Goal: Navigation & Orientation: Find specific page/section

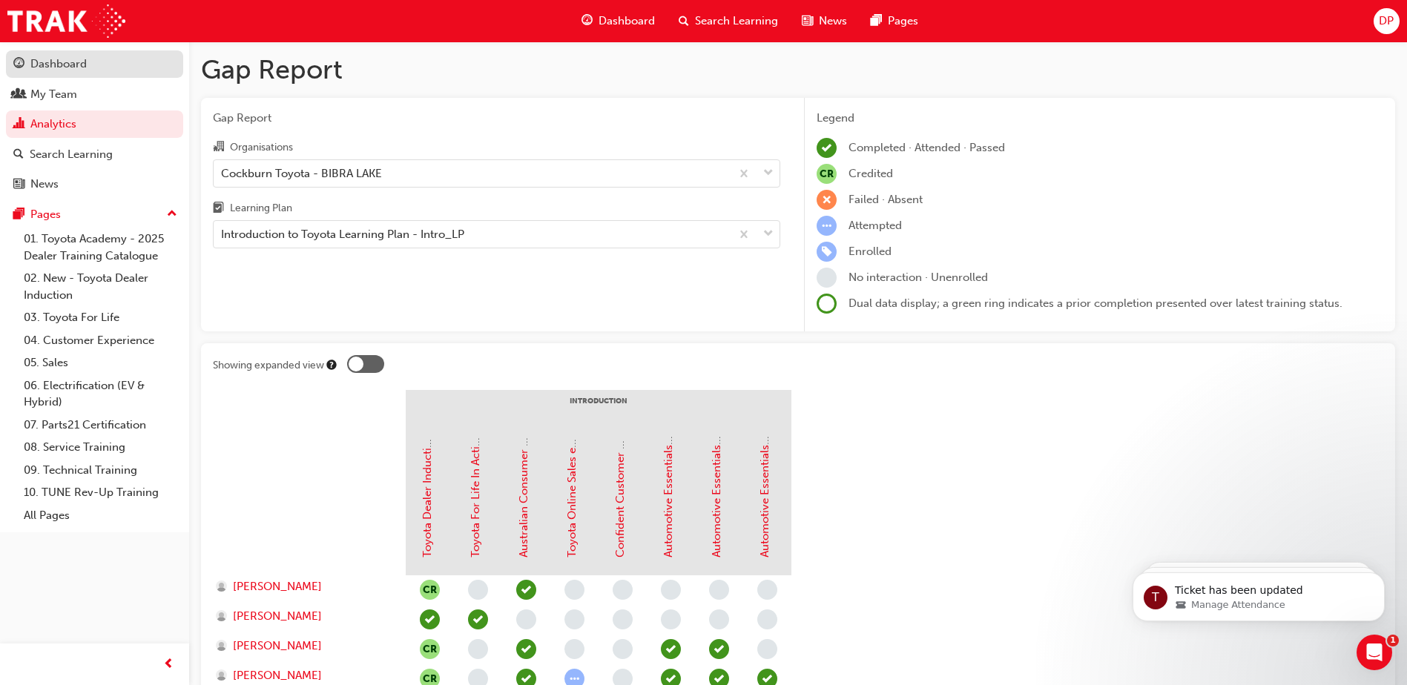
click at [67, 65] on div "Dashboard" at bounding box center [58, 64] width 56 height 17
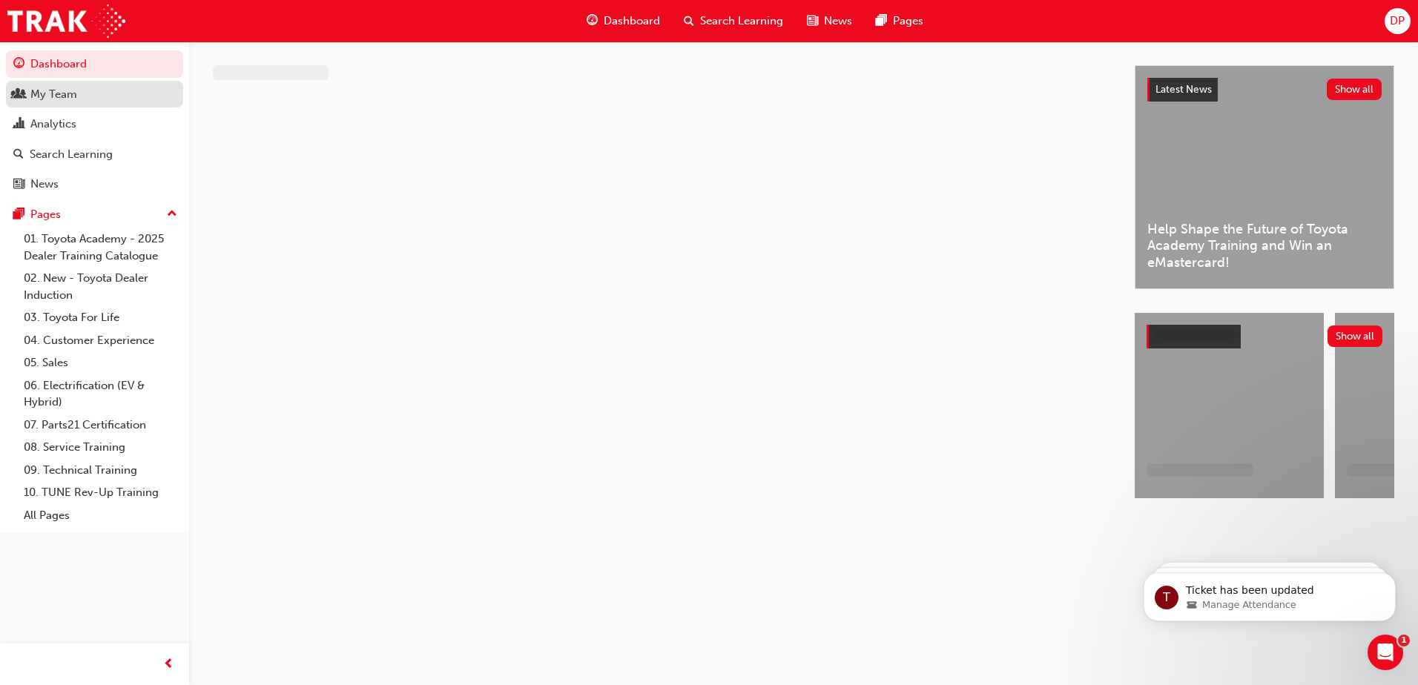
click at [67, 94] on div "My Team" at bounding box center [53, 94] width 47 height 17
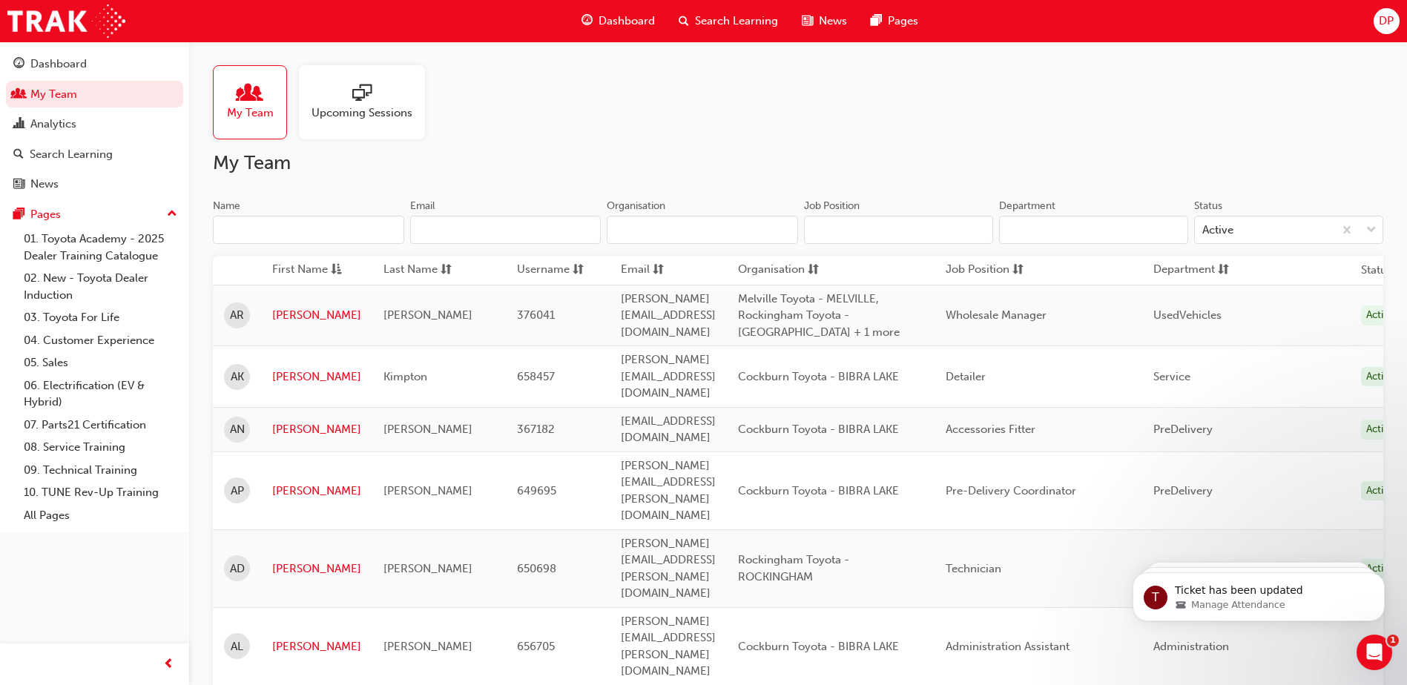
click at [337, 108] on span "Upcoming Sessions" at bounding box center [361, 113] width 101 height 17
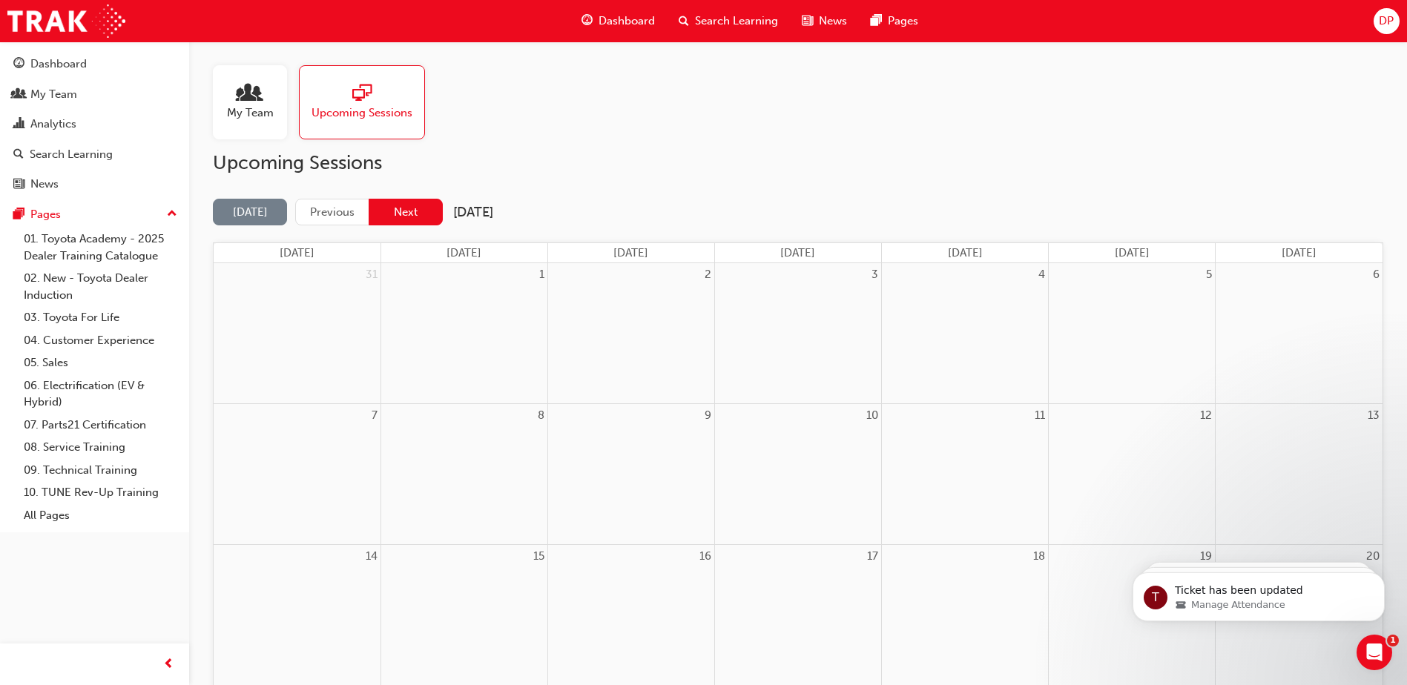
click at [398, 209] on button "Next" at bounding box center [406, 212] width 74 height 27
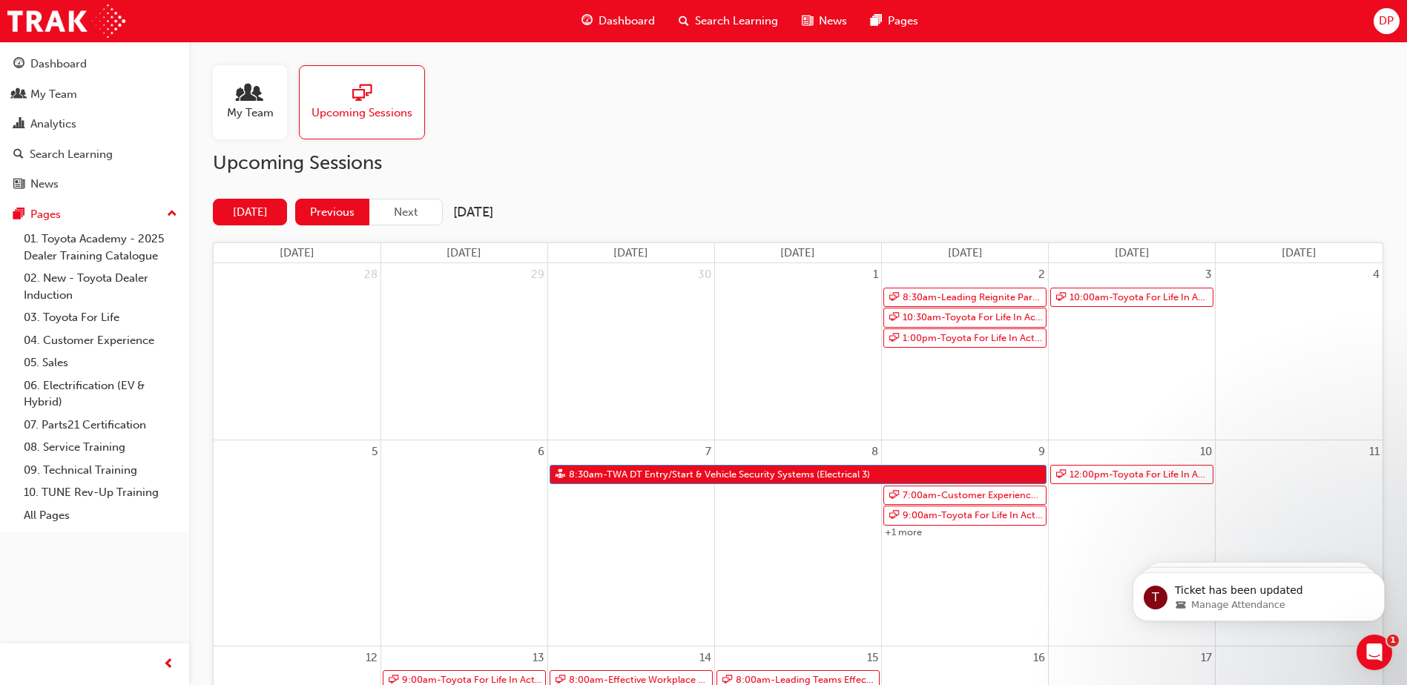
click at [343, 210] on button "Previous" at bounding box center [332, 212] width 74 height 27
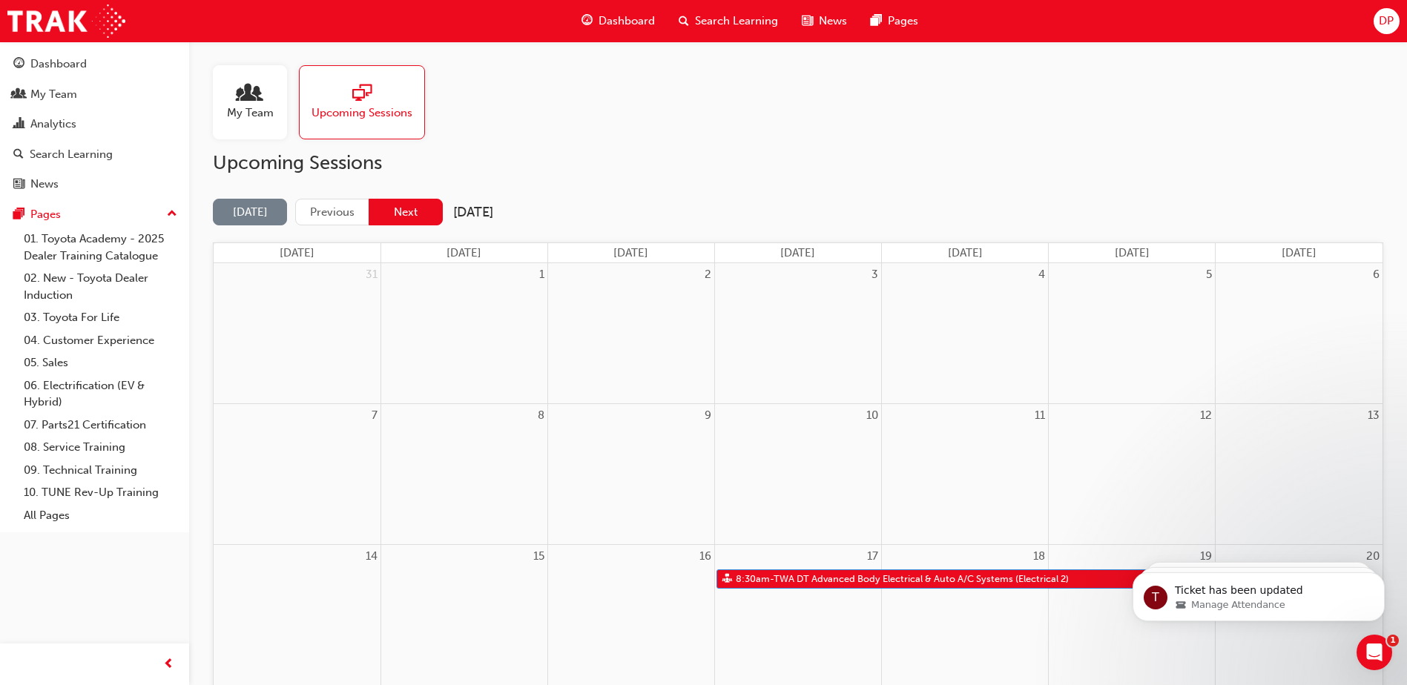
click at [404, 204] on button "Next" at bounding box center [406, 212] width 74 height 27
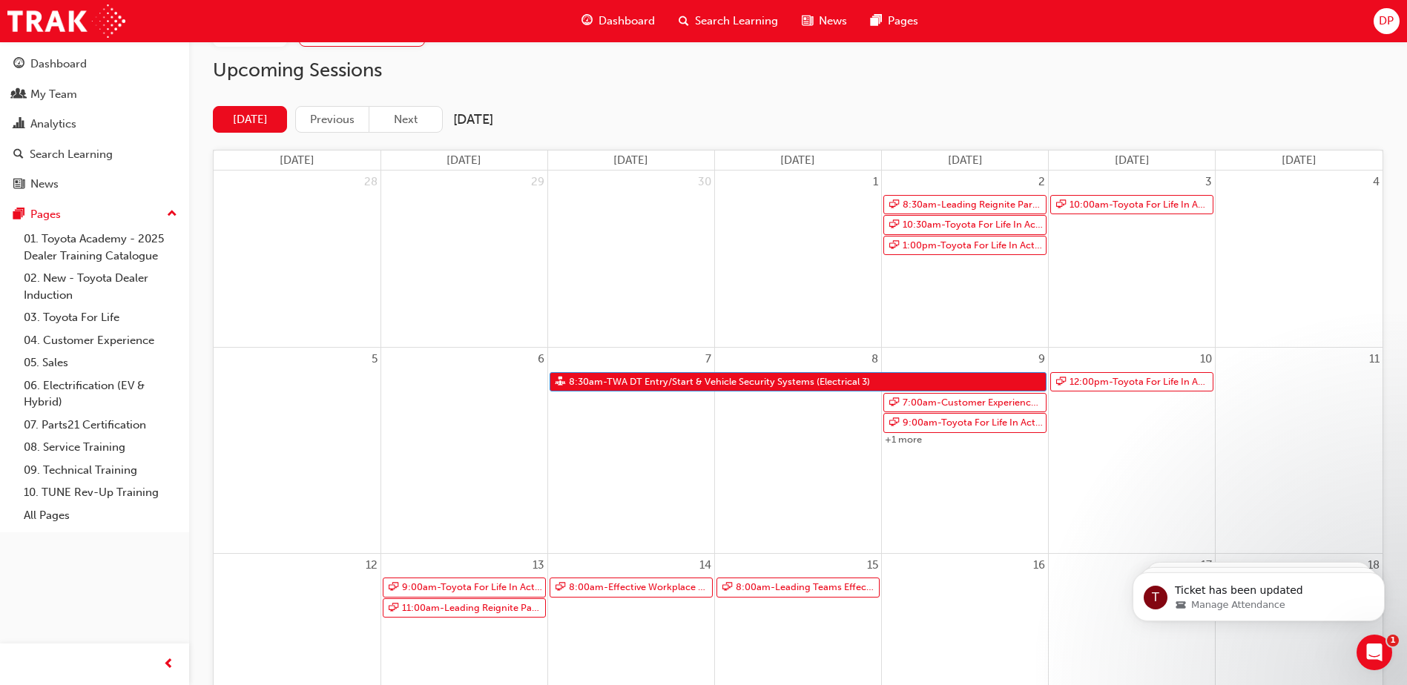
scroll to position [130, 0]
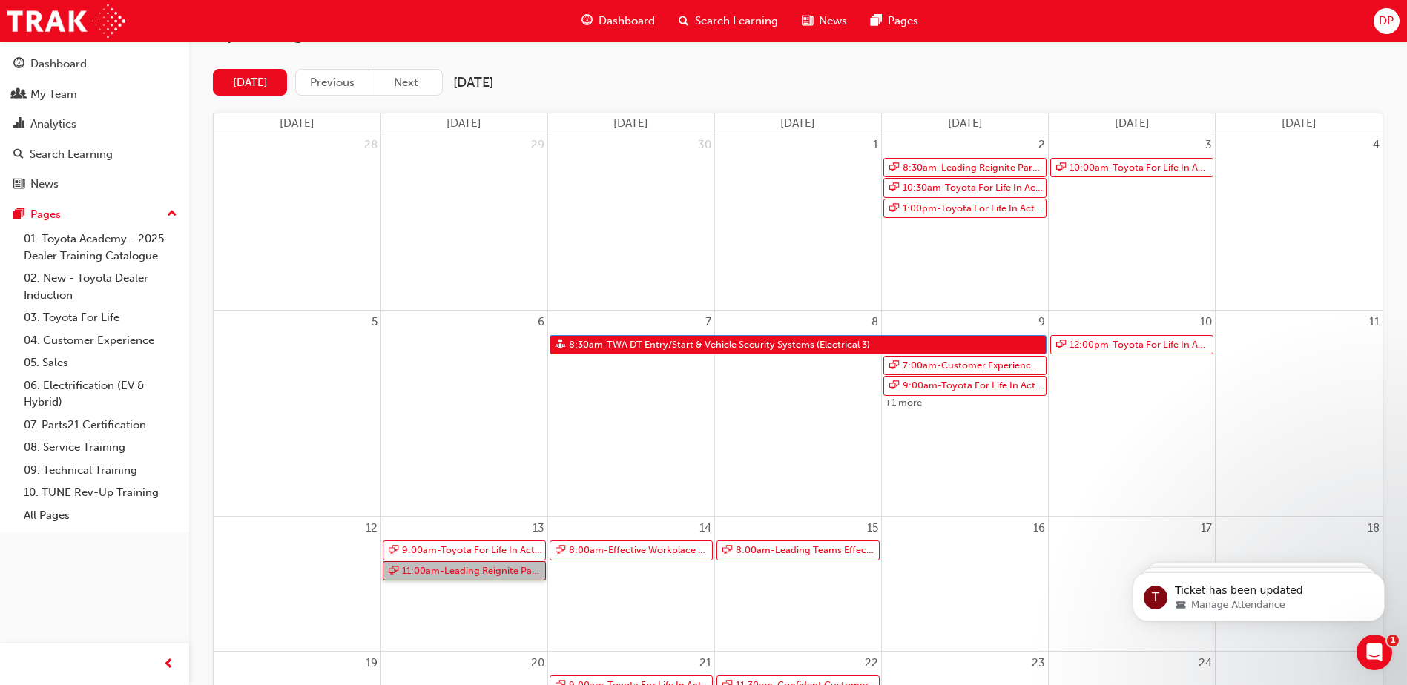
click at [489, 573] on link "11:00am - Leading Reignite Part 2 - Virtual Classroom" at bounding box center [464, 571] width 163 height 20
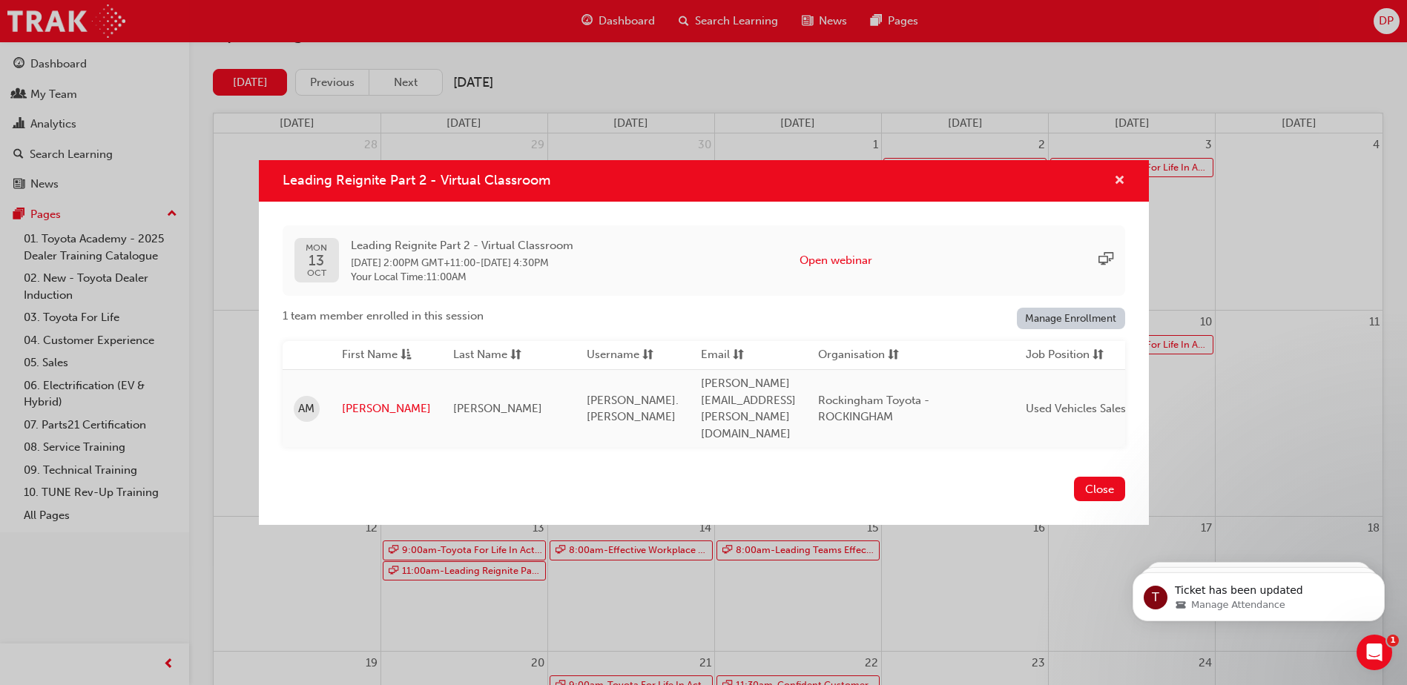
click at [1122, 188] on span "cross-icon" at bounding box center [1119, 181] width 11 height 13
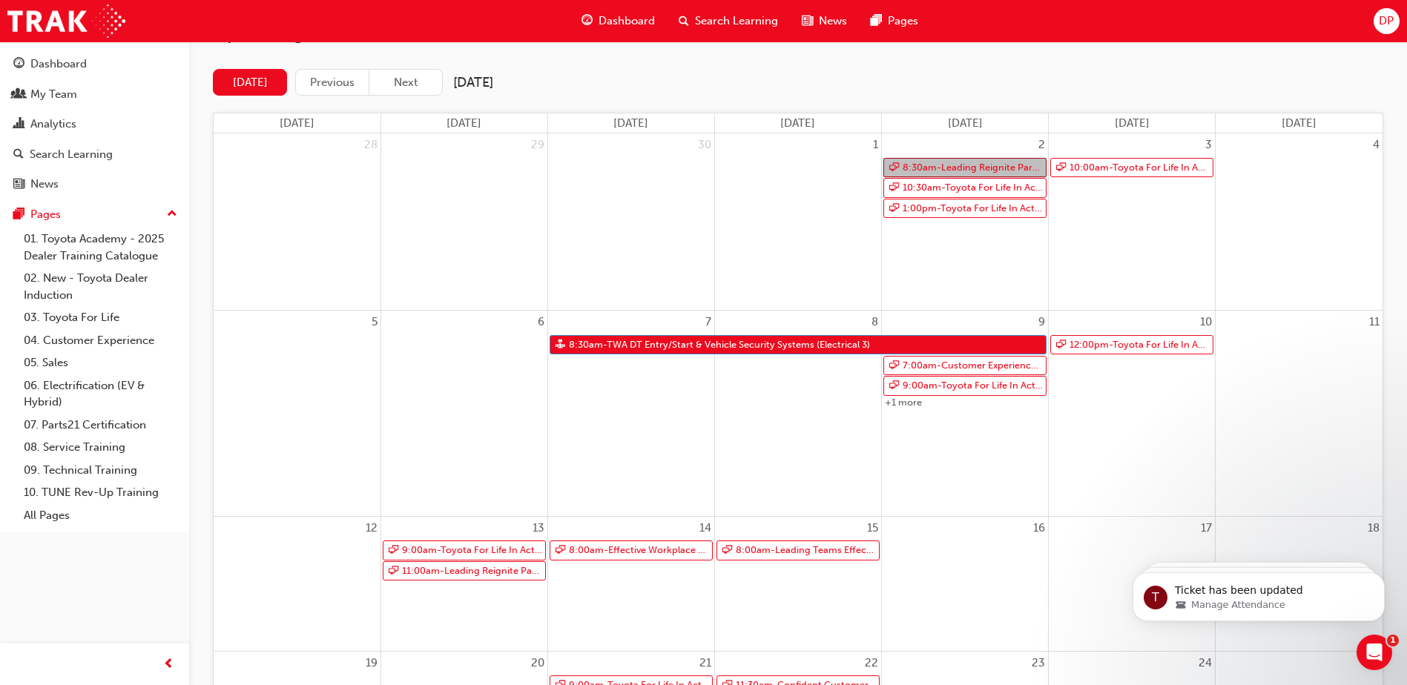
click at [976, 168] on link "8:30am - Leading Reignite Part 2 - Virtual Classroom" at bounding box center [964, 168] width 163 height 20
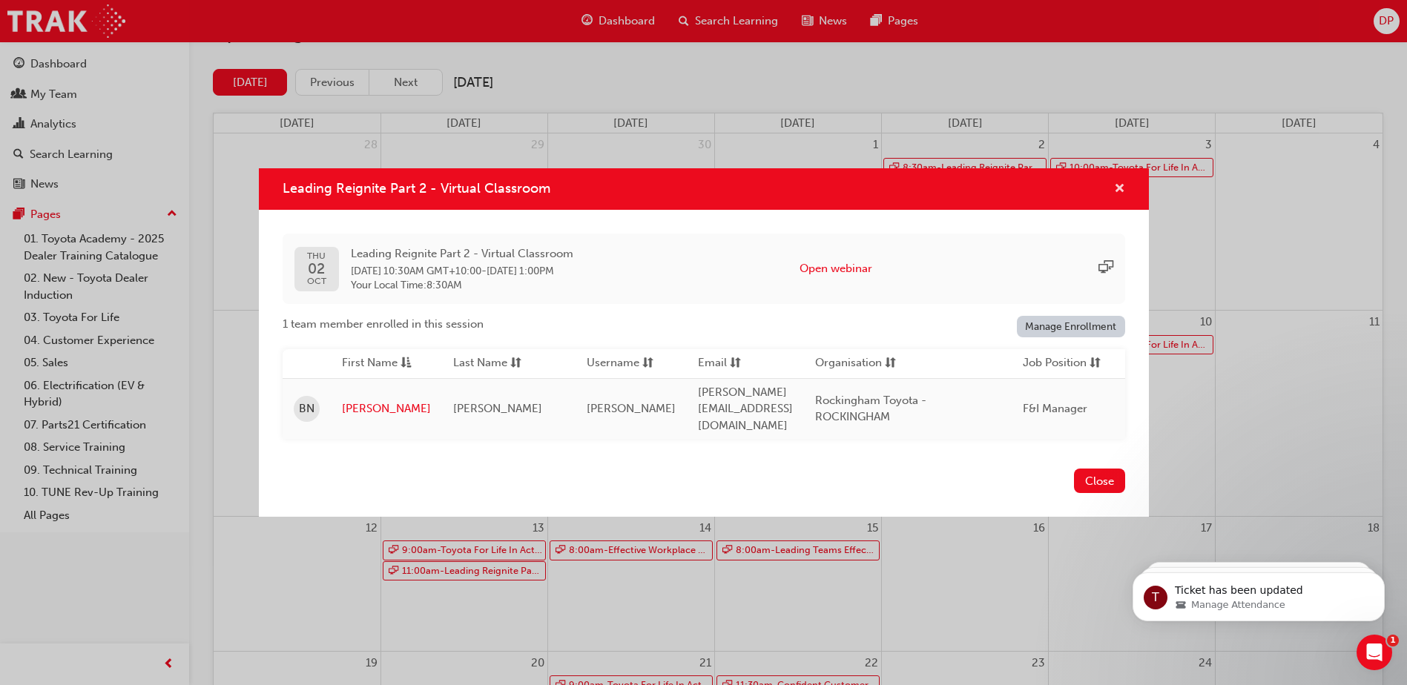
click at [1115, 191] on span "cross-icon" at bounding box center [1119, 189] width 11 height 13
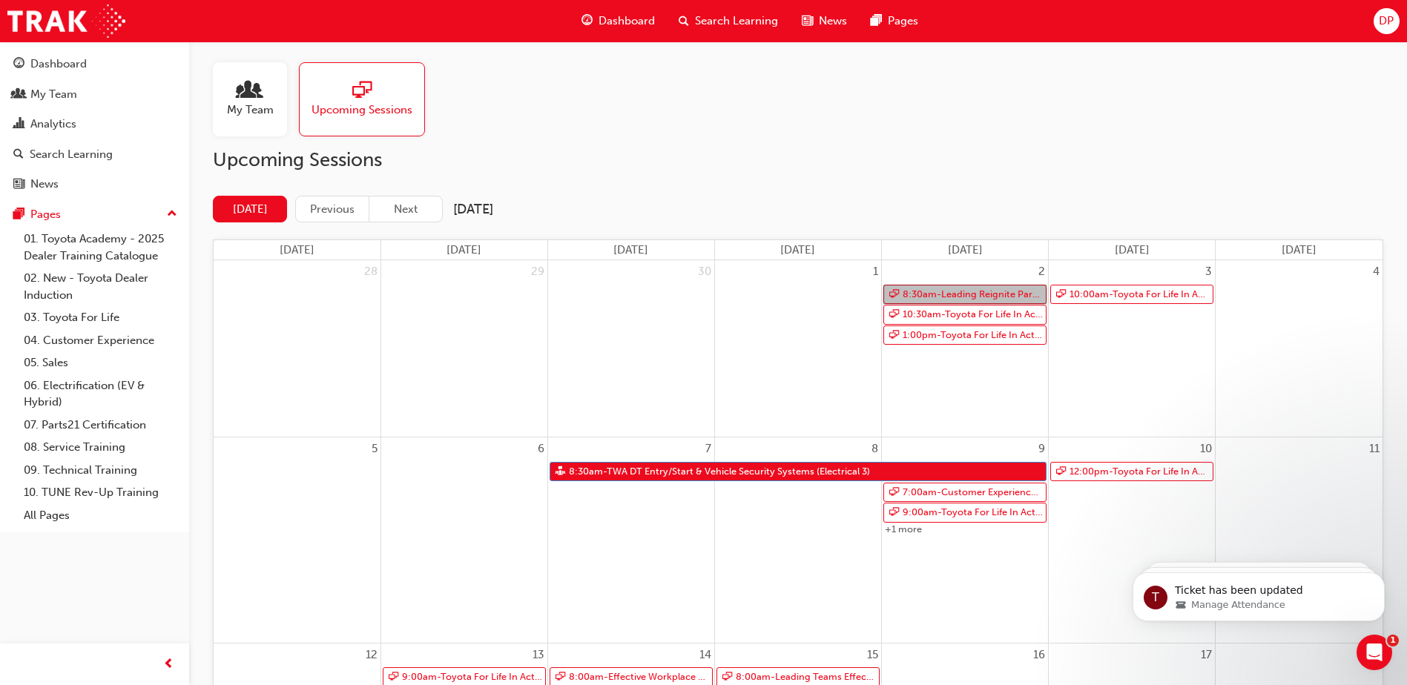
scroll to position [0, 0]
